Goal: Check status: Check status

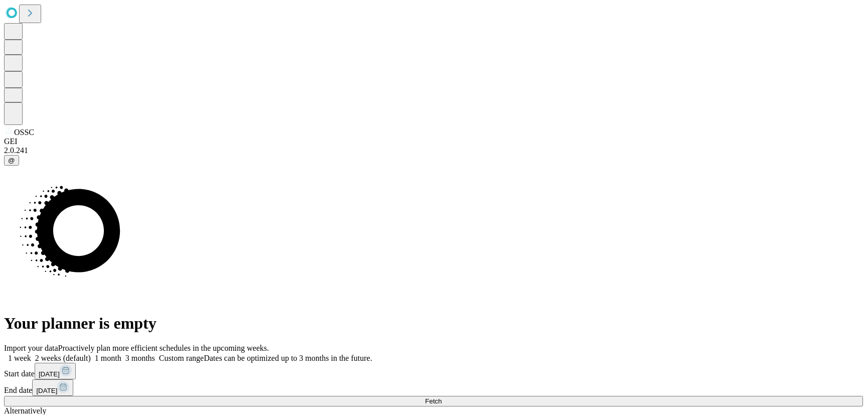
click at [60, 370] on span "[DATE]" at bounding box center [49, 374] width 21 height 8
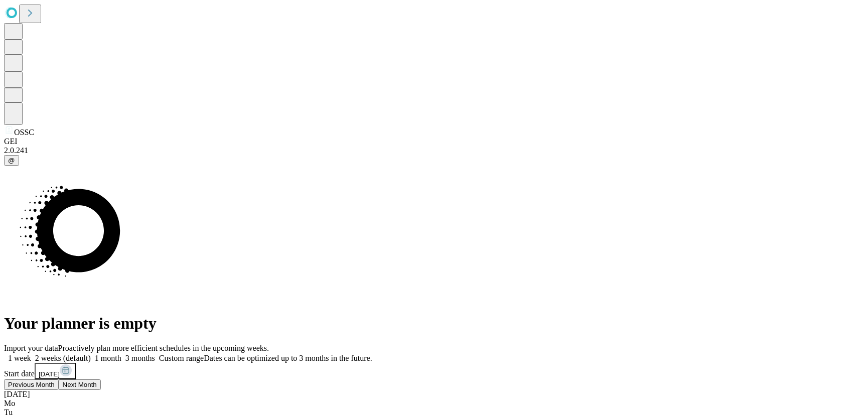
click at [97, 381] on span "Next Month" at bounding box center [80, 385] width 34 height 8
click at [122, 381] on span "Next Month" at bounding box center [105, 385] width 34 height 8
click at [85, 379] on button "Previous Month" at bounding box center [57, 384] width 55 height 11
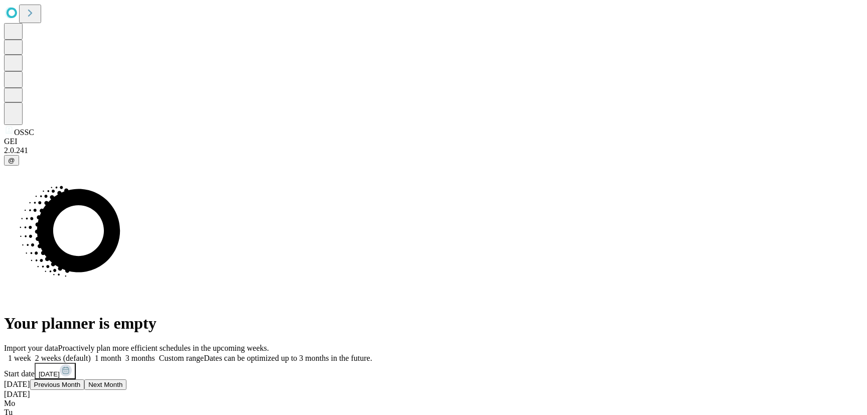
click at [42, 397] on span "Next Month" at bounding box center [25, 401] width 34 height 8
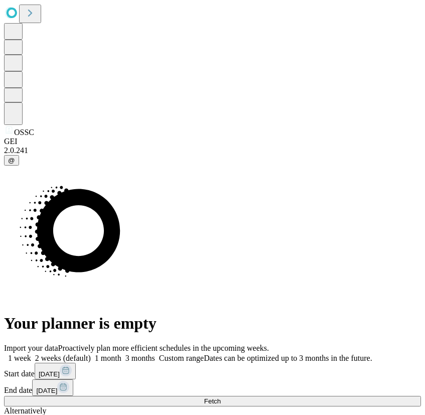
click at [221, 397] on span "Fetch" at bounding box center [212, 401] width 17 height 8
